Goal: Transaction & Acquisition: Purchase product/service

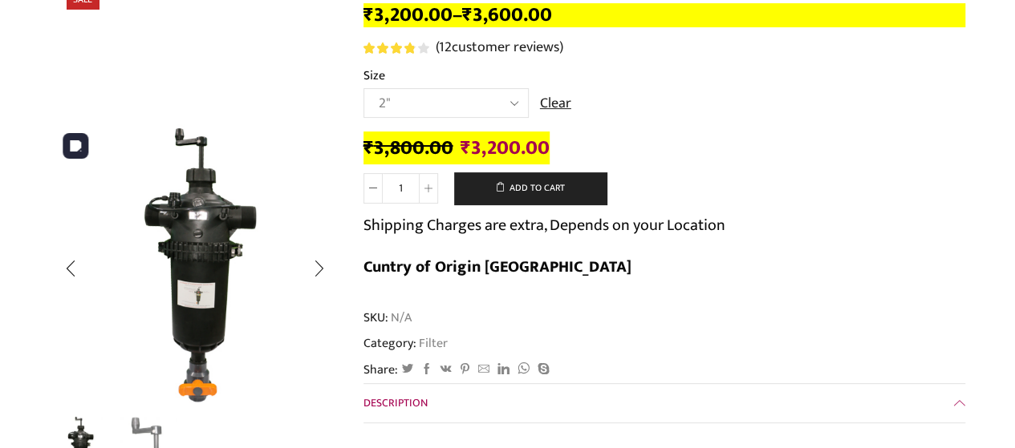
scroll to position [213, 0]
click at [521, 106] on select "Choose an option 2" 2.5" 3"" at bounding box center [445, 103] width 165 height 30
click at [363, 88] on select "Choose an option 2" 2.5" 3"" at bounding box center [445, 103] width 165 height 30
click at [505, 101] on select "Choose an option 2" 2.5" 3"" at bounding box center [445, 103] width 165 height 30
select select "3""
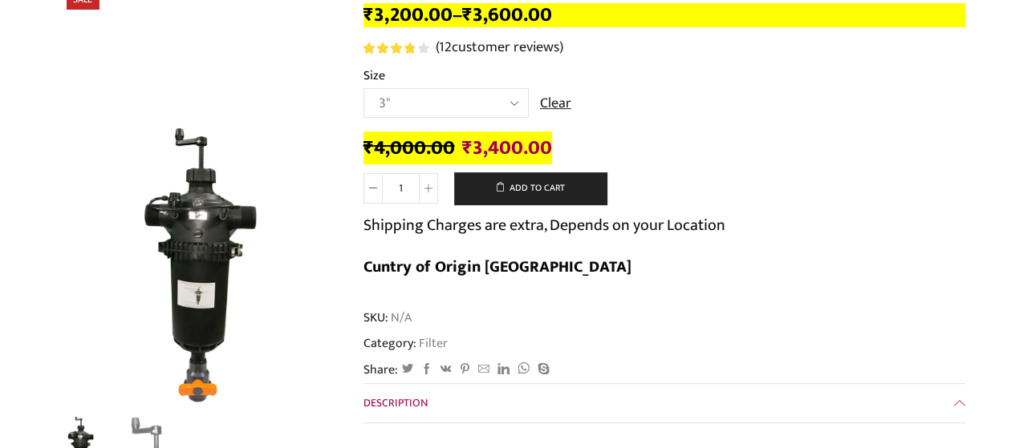
click at [363, 88] on select "Choose an option 2" 2.5" 3"" at bounding box center [445, 103] width 165 height 30
click at [635, 138] on div "₹ 4,200.00 Original price was: ₹4,200.00. ₹ 3,600.00 Current price is: ₹3,600.0…" at bounding box center [664, 148] width 602 height 25
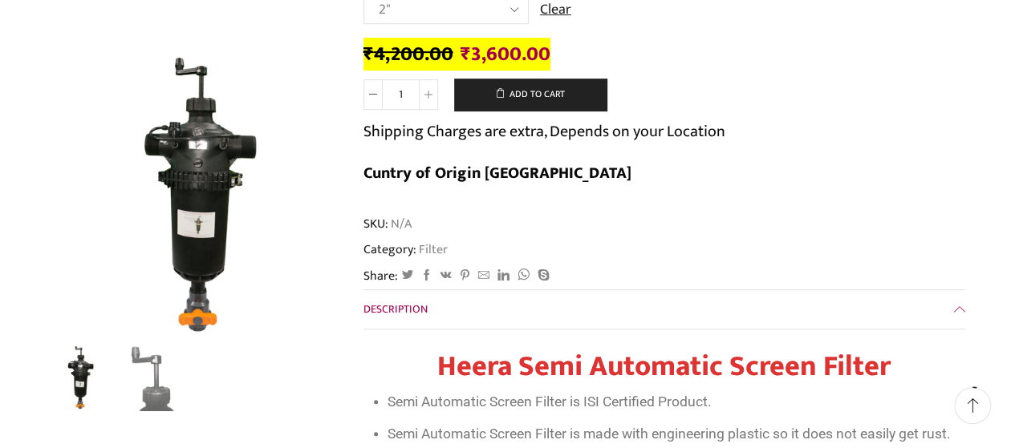
scroll to position [321, 0]
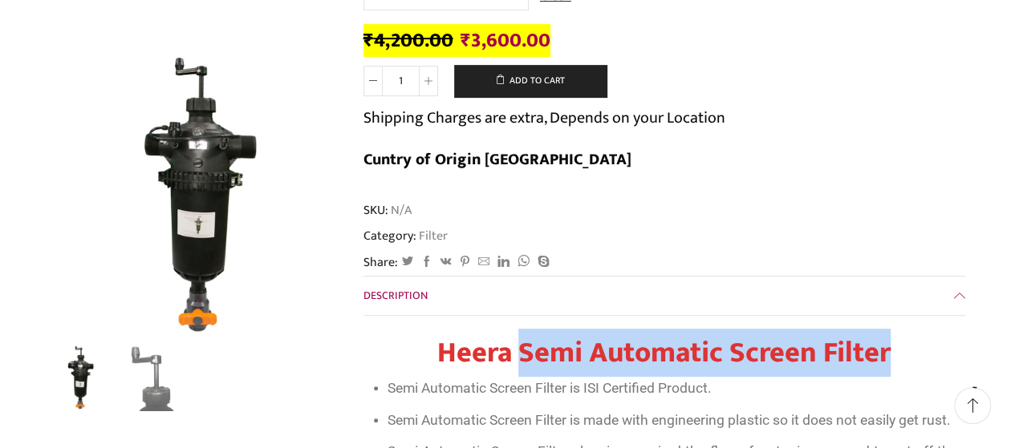
drag, startPoint x: 521, startPoint y: 296, endPoint x: 926, endPoint y: 318, distance: 405.7
click at [926, 336] on h1 "Heera Semi Automatic Screen Filter" at bounding box center [664, 353] width 586 height 34
copy span "Semi Automatic Screen Filter"
